Goal: Transaction & Acquisition: Purchase product/service

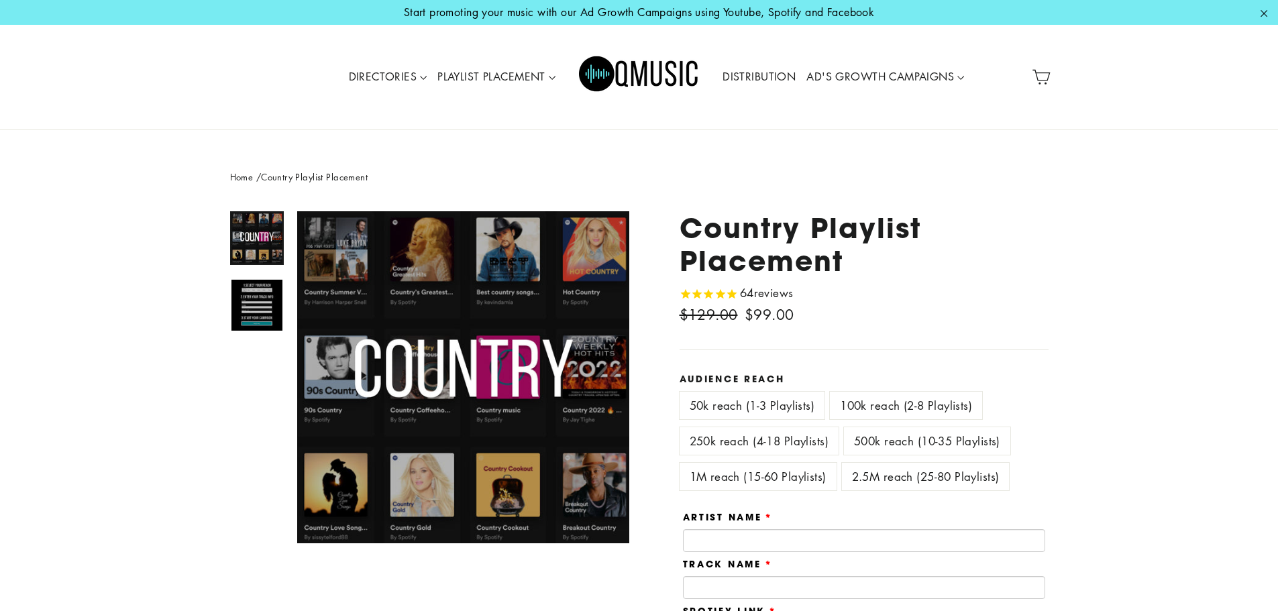
click at [907, 473] on label "2.5M reach (25-80 Playlists)" at bounding box center [926, 476] width 168 height 27
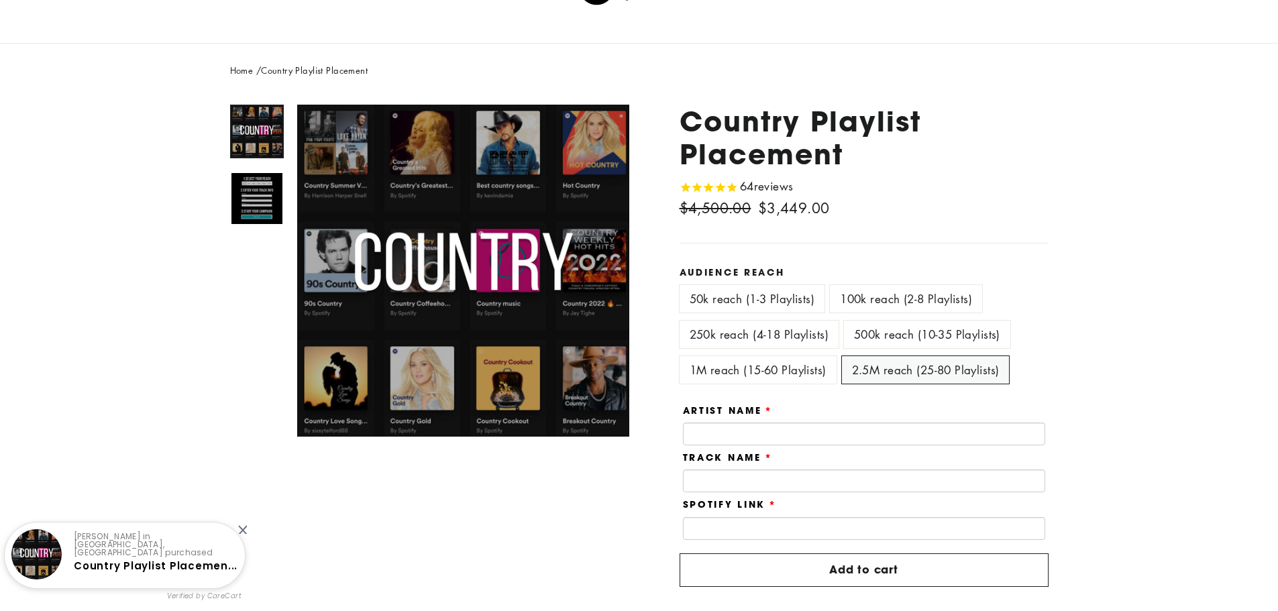
scroll to position [114, 0]
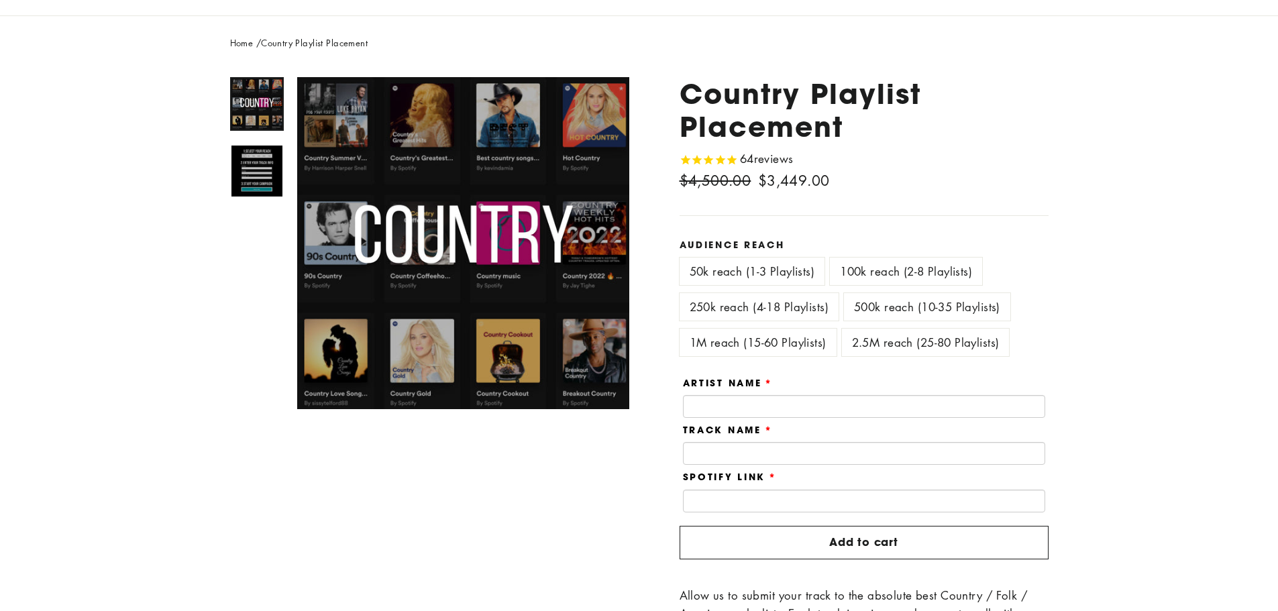
click at [748, 347] on label "1M reach (15-60 Playlists)" at bounding box center [757, 342] width 157 height 27
click at [754, 304] on label "250k reach (4-18 Playlists)" at bounding box center [758, 306] width 159 height 27
click at [754, 268] on label "50k reach (1-3 Playlists)" at bounding box center [752, 271] width 146 height 27
click at [907, 268] on label "100k reach (2-8 Playlists)" at bounding box center [906, 271] width 152 height 27
click at [778, 286] on div "50k reach (1-3 Playlists)" at bounding box center [754, 276] width 151 height 36
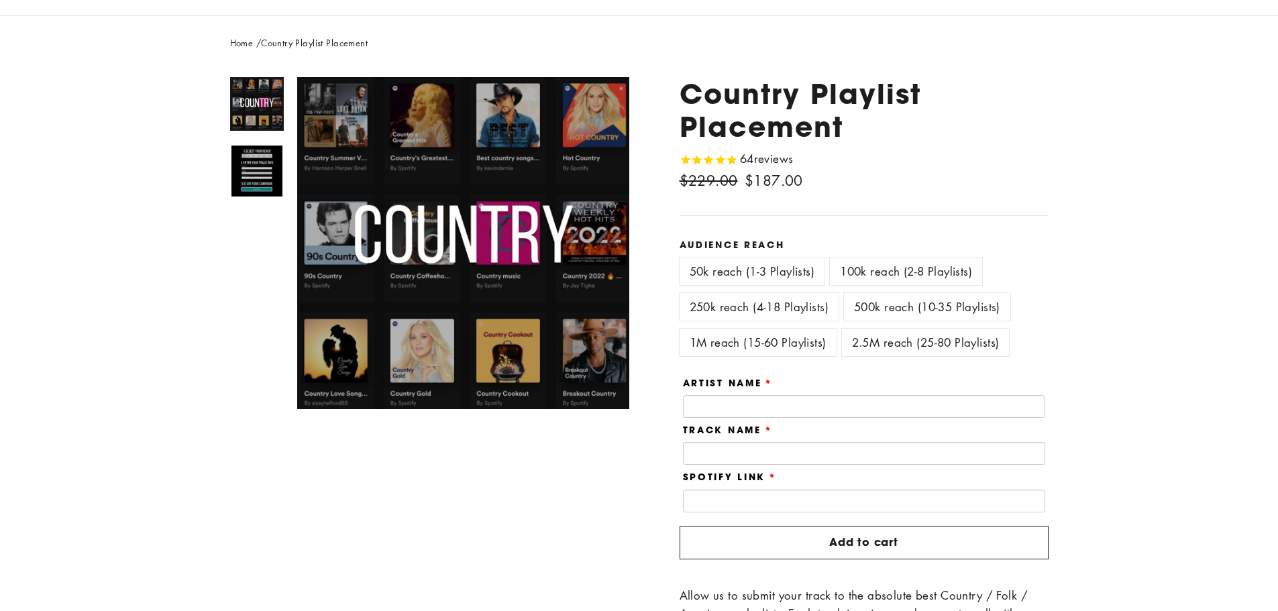
click at [769, 269] on label "50k reach (1-3 Playlists)" at bounding box center [752, 271] width 146 height 27
click at [889, 268] on label "100k reach (2-8 Playlists)" at bounding box center [906, 271] width 152 height 27
click at [750, 270] on label "50k reach (1-3 Playlists)" at bounding box center [752, 271] width 146 height 27
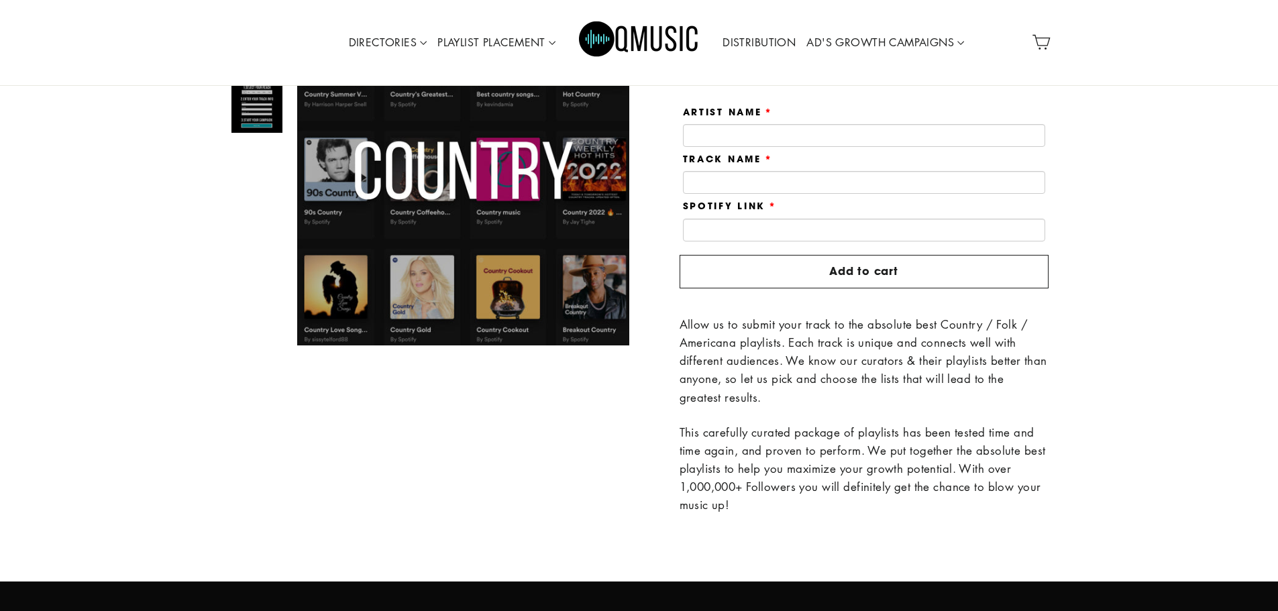
scroll to position [181, 0]
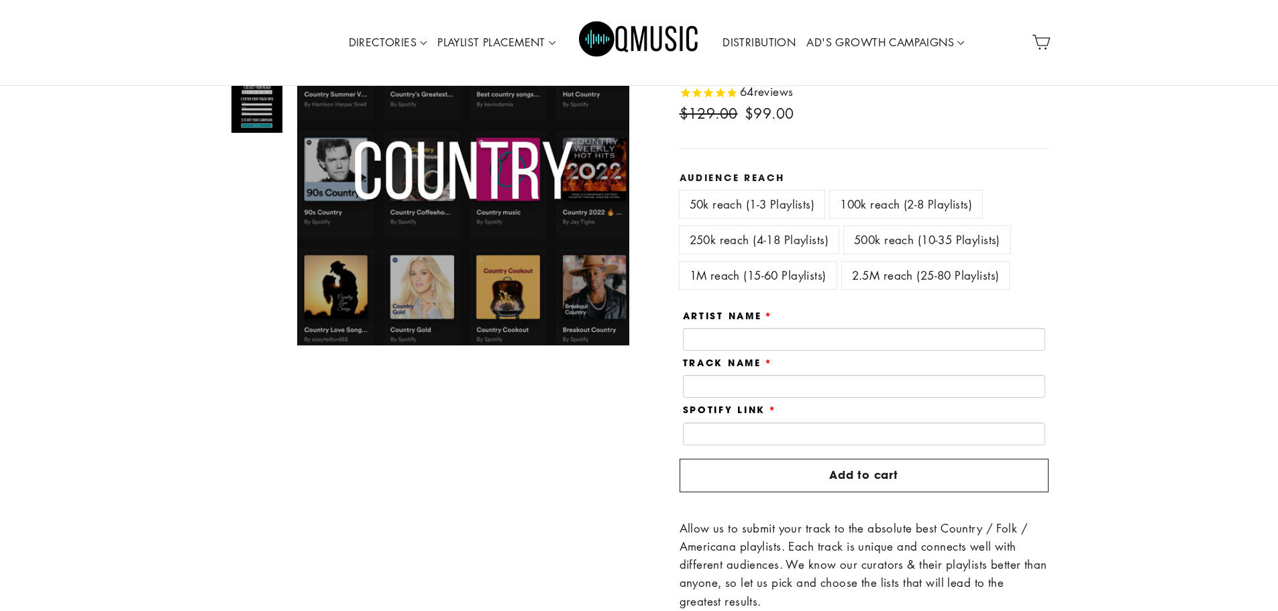
click at [903, 276] on label "2.5M reach (25-80 Playlists)" at bounding box center [926, 275] width 168 height 27
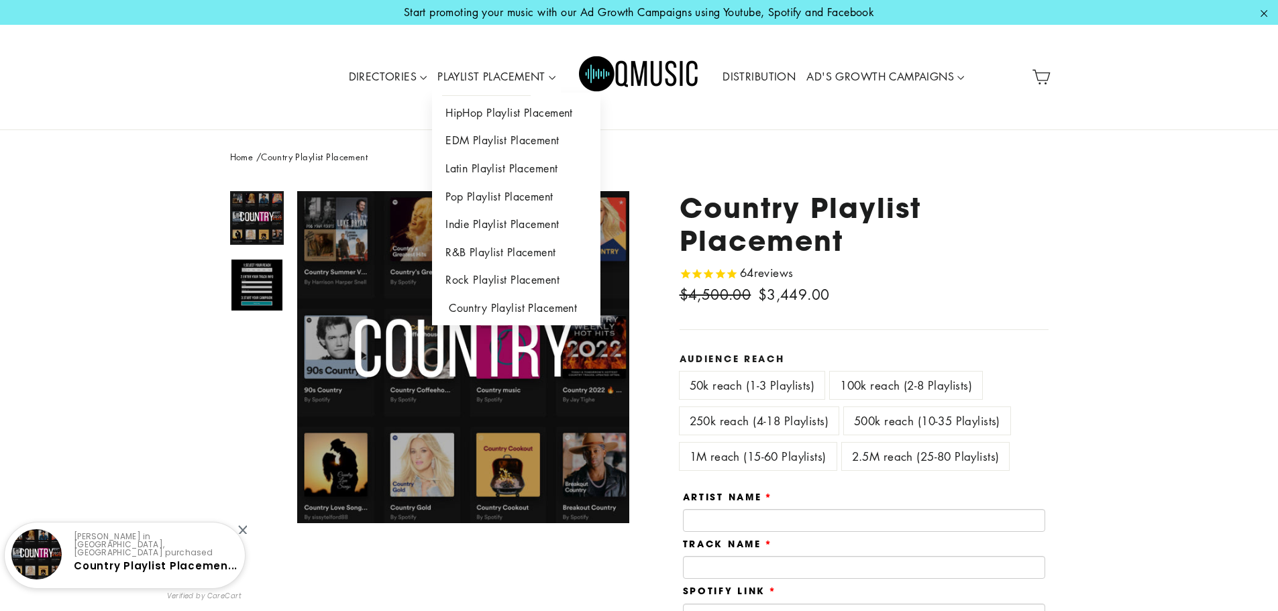
click at [498, 311] on link "Country Playlist Placement" at bounding box center [516, 308] width 168 height 28
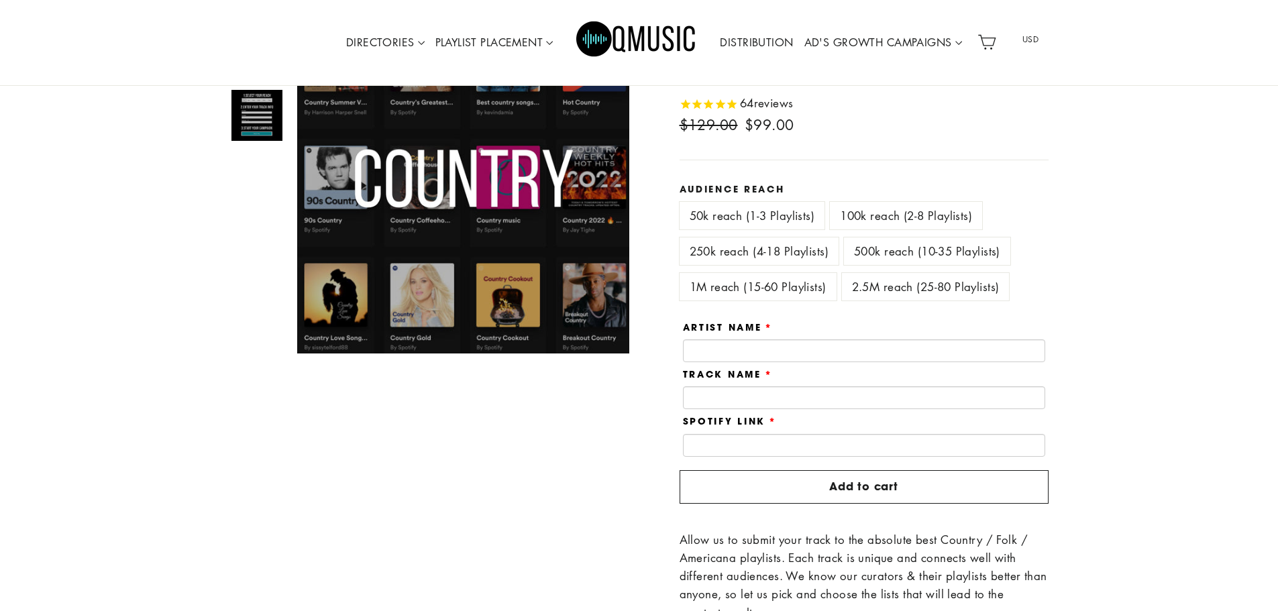
scroll to position [114, 0]
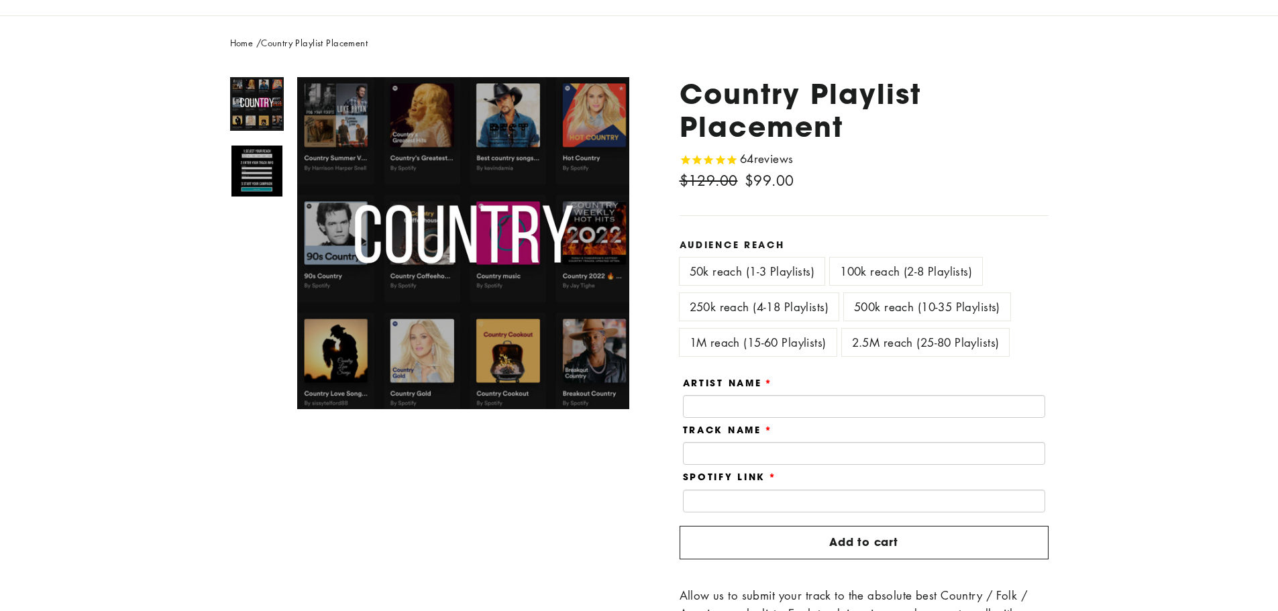
click at [769, 304] on label "250k reach (4-18 Playlists)" at bounding box center [758, 306] width 159 height 27
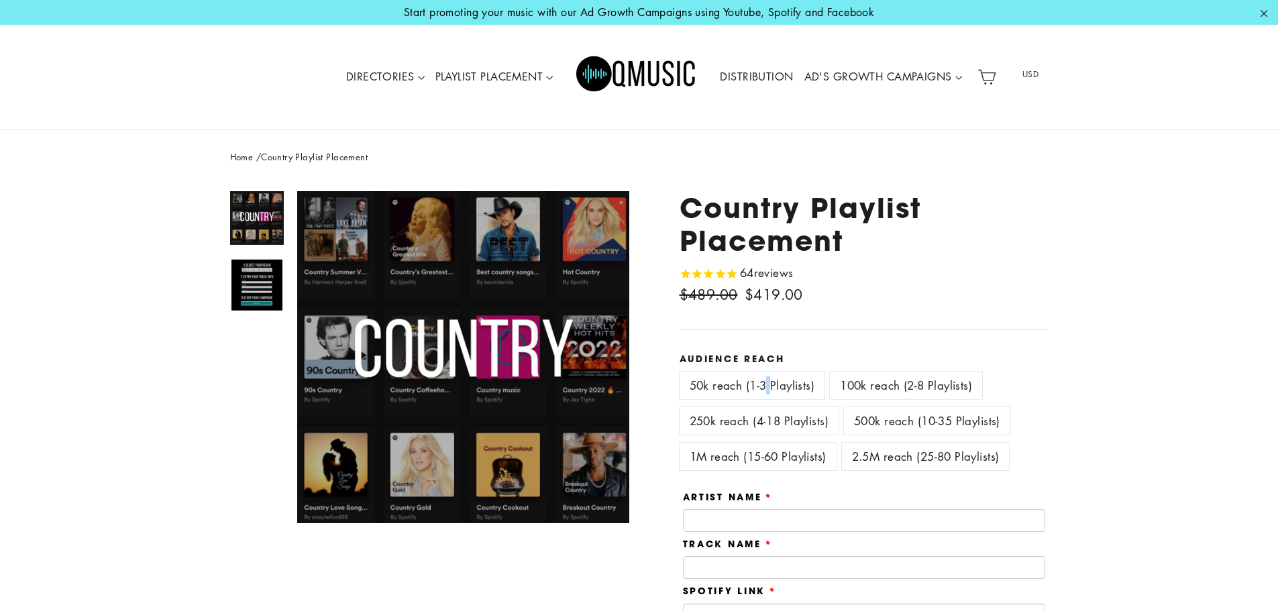
drag, startPoint x: 767, startPoint y: 380, endPoint x: 777, endPoint y: 382, distance: 10.1
click at [774, 382] on label "50k reach (1-3 Playlists)" at bounding box center [752, 385] width 146 height 27
click at [783, 384] on label "50k reach (1-3 Playlists)" at bounding box center [752, 385] width 146 height 27
click at [918, 460] on label "2.5M reach (25-80 Playlists)" at bounding box center [926, 456] width 168 height 27
